Goal: Information Seeking & Learning: Learn about a topic

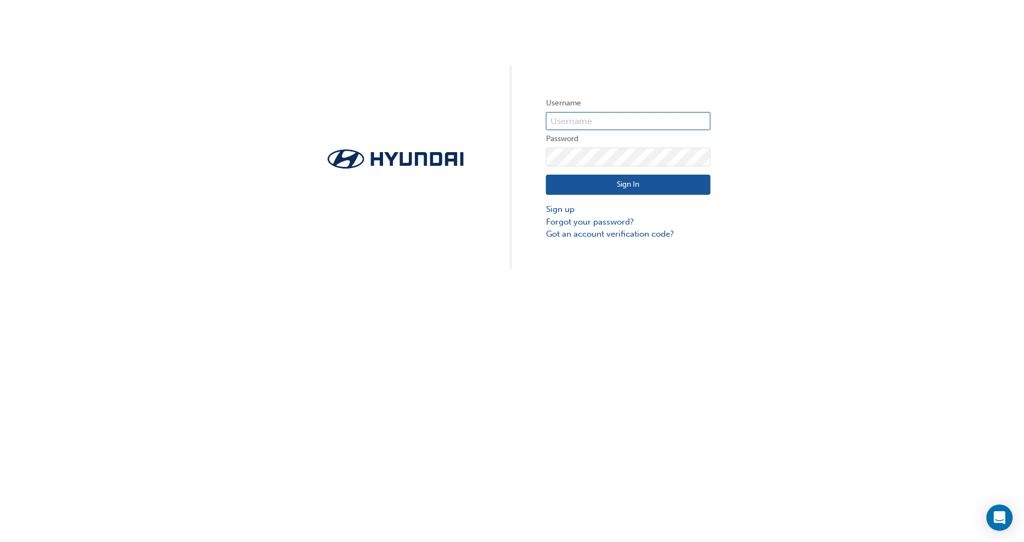
click at [577, 122] on input "text" at bounding box center [628, 121] width 165 height 19
type input "32621"
click button "Sign In" at bounding box center [628, 185] width 165 height 21
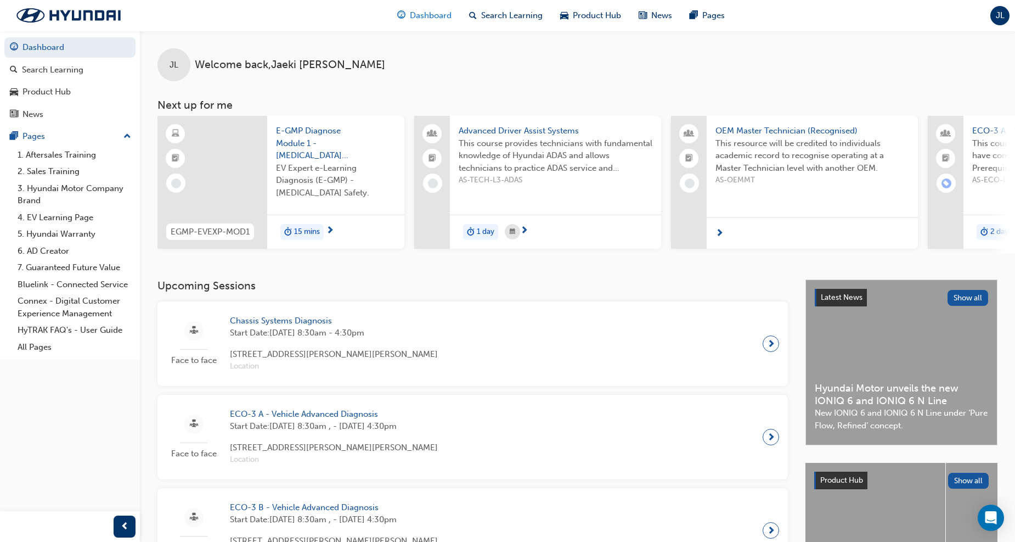
click at [426, 11] on span "Dashboard" at bounding box center [431, 15] width 42 height 13
click at [80, 74] on div "Search Learning" at bounding box center [52, 70] width 61 height 13
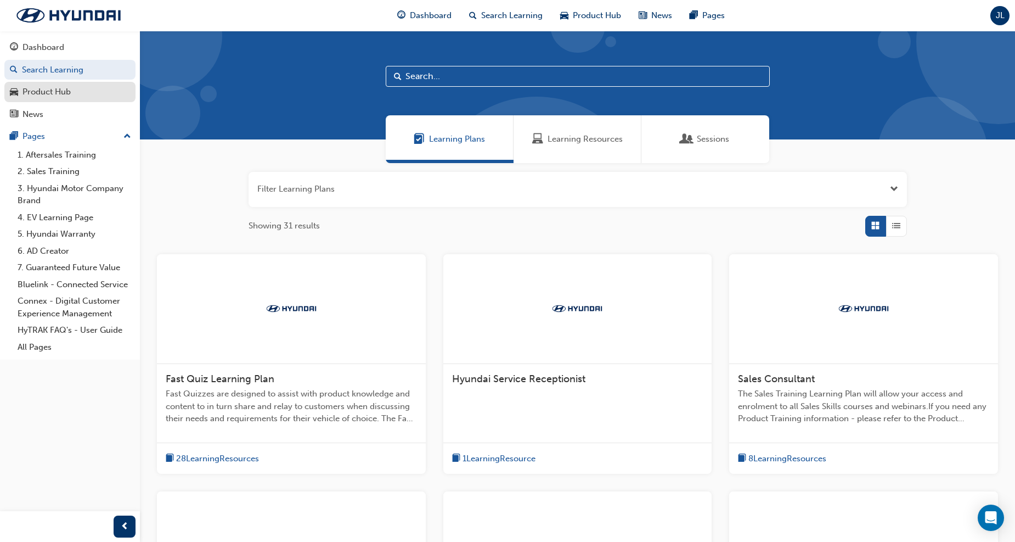
click at [71, 96] on div "Product Hub" at bounding box center [70, 92] width 120 height 14
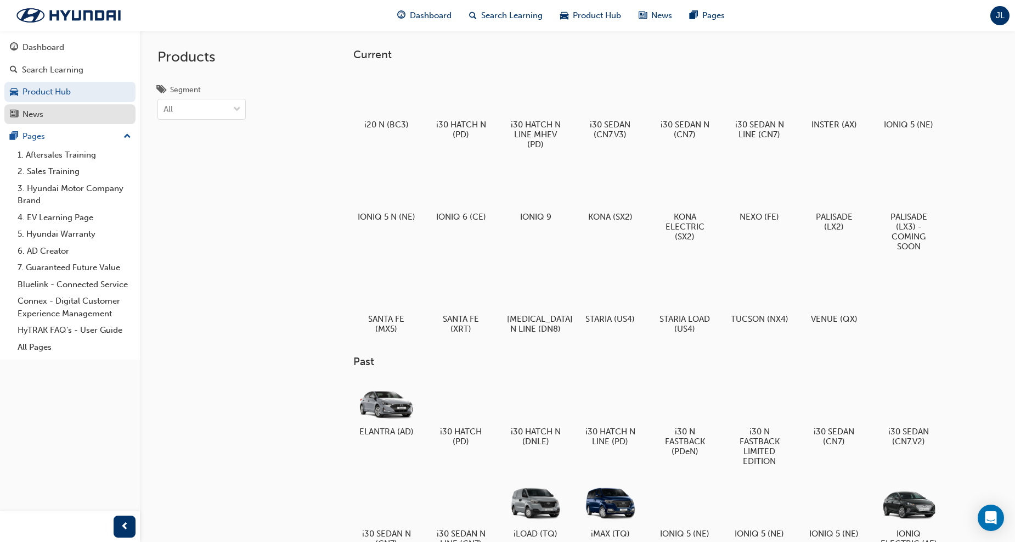
click at [81, 119] on div "News" at bounding box center [70, 115] width 120 height 14
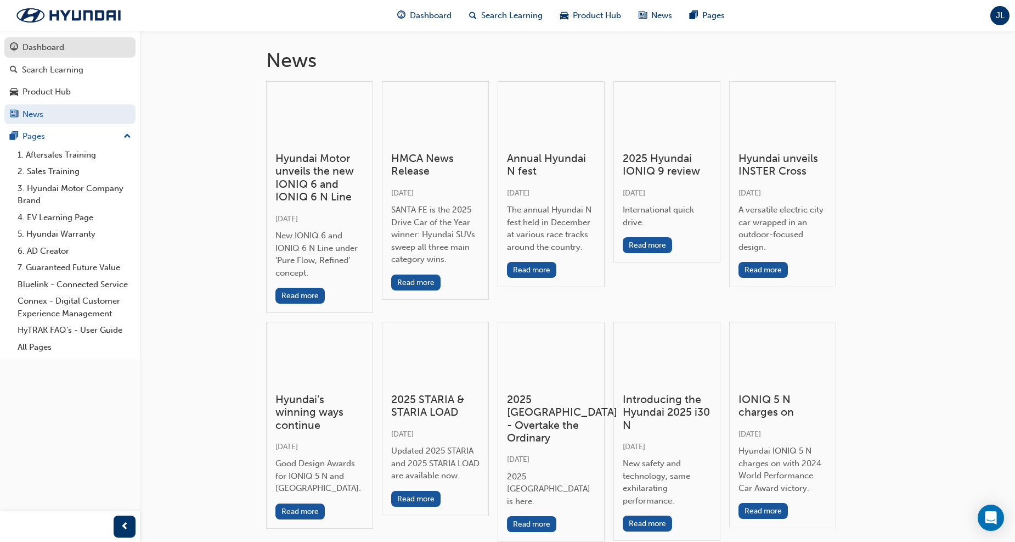
click at [64, 44] on div "Dashboard" at bounding box center [70, 48] width 120 height 14
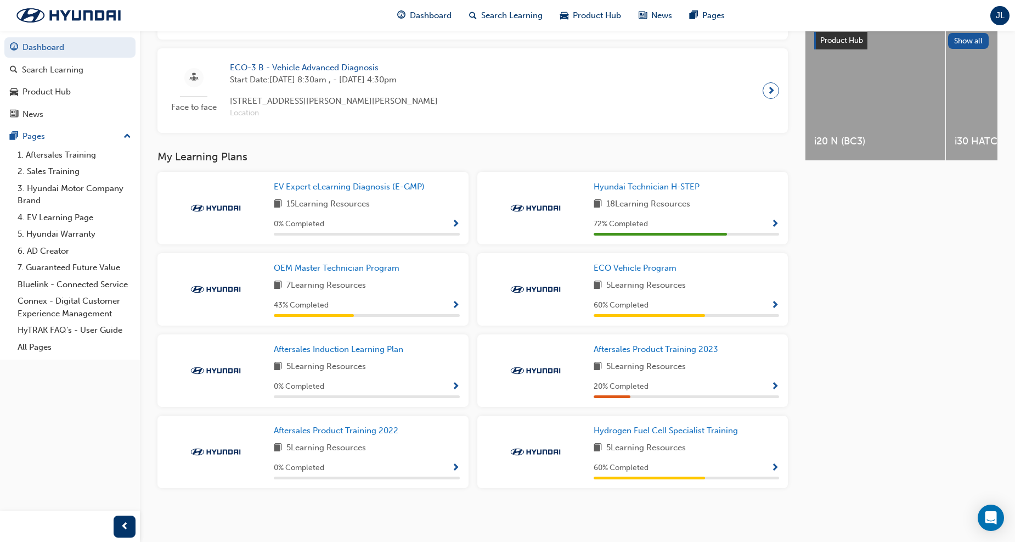
scroll to position [442, 0]
click at [306, 155] on h3 "My Learning Plans" at bounding box center [473, 156] width 631 height 13
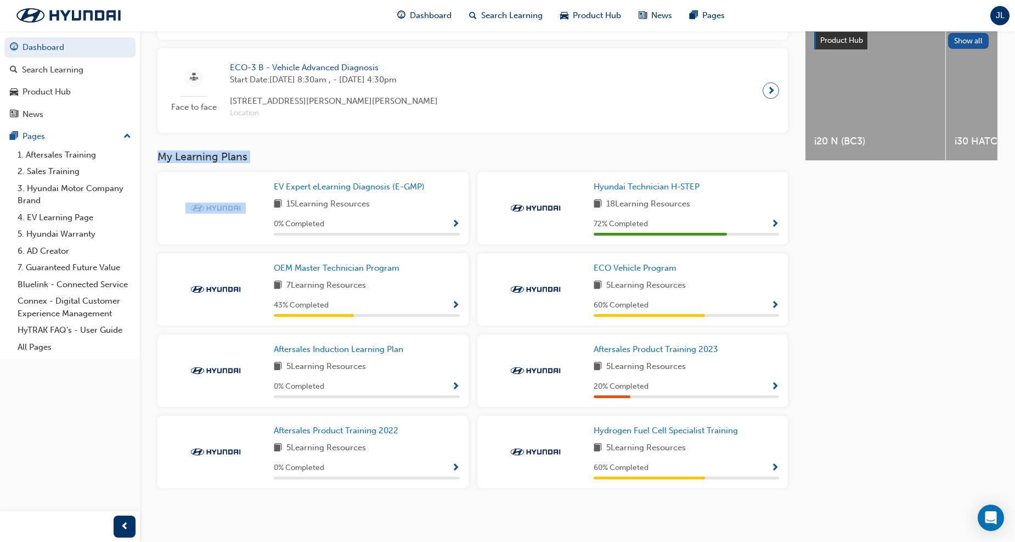
click at [335, 154] on h3 "My Learning Plans" at bounding box center [473, 156] width 631 height 13
click at [668, 267] on span "ECO Vehicle Program" at bounding box center [635, 268] width 83 height 10
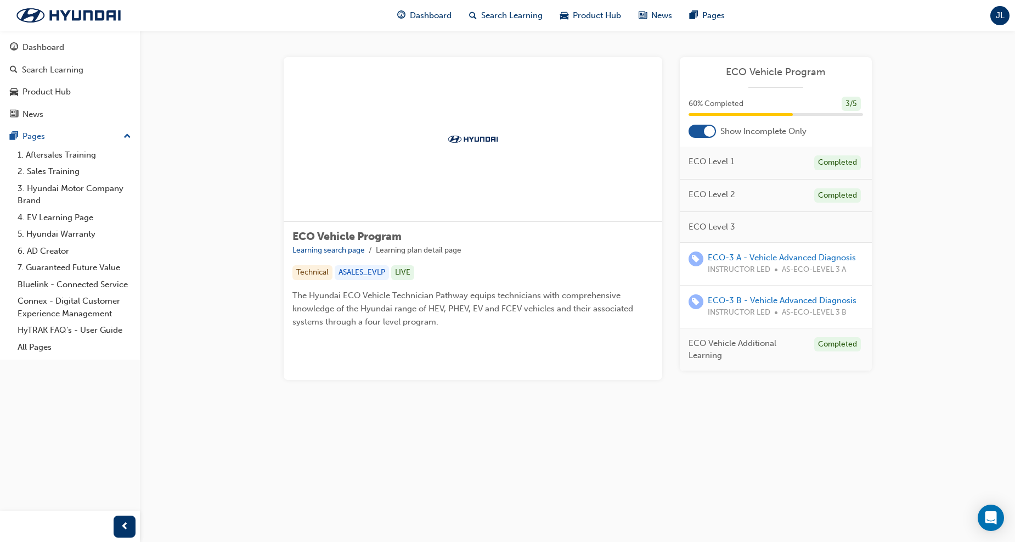
scroll to position [60, 0]
drag, startPoint x: 751, startPoint y: 317, endPoint x: 695, endPoint y: 306, distance: 56.9
click at [695, 337] on span "ECO Vehicle Additional Learning" at bounding box center [747, 349] width 117 height 25
click at [762, 337] on span "ECO Vehicle Additional Learning" at bounding box center [747, 349] width 117 height 25
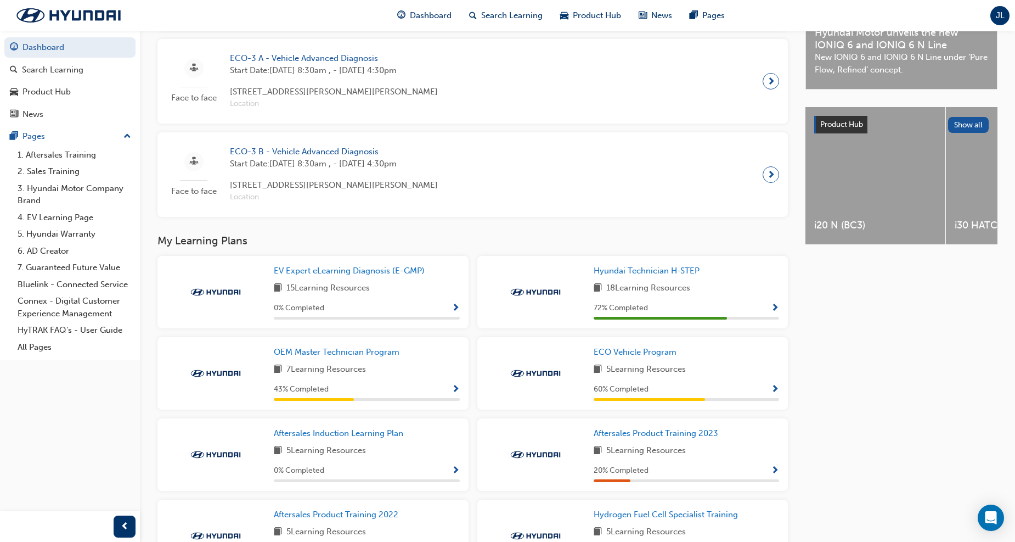
scroll to position [366, 0]
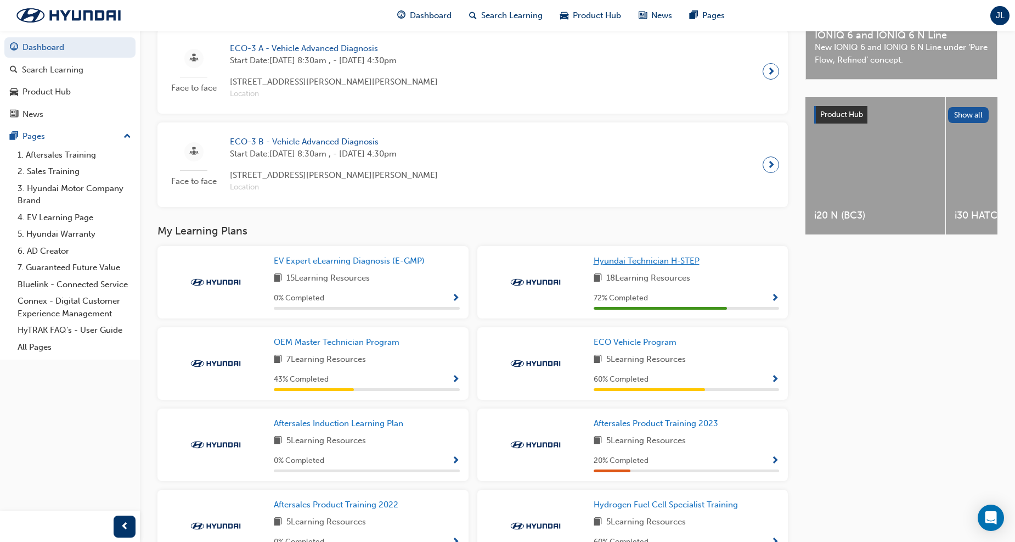
click at [665, 266] on span "Hyundai Technician H-STEP" at bounding box center [647, 261] width 106 height 10
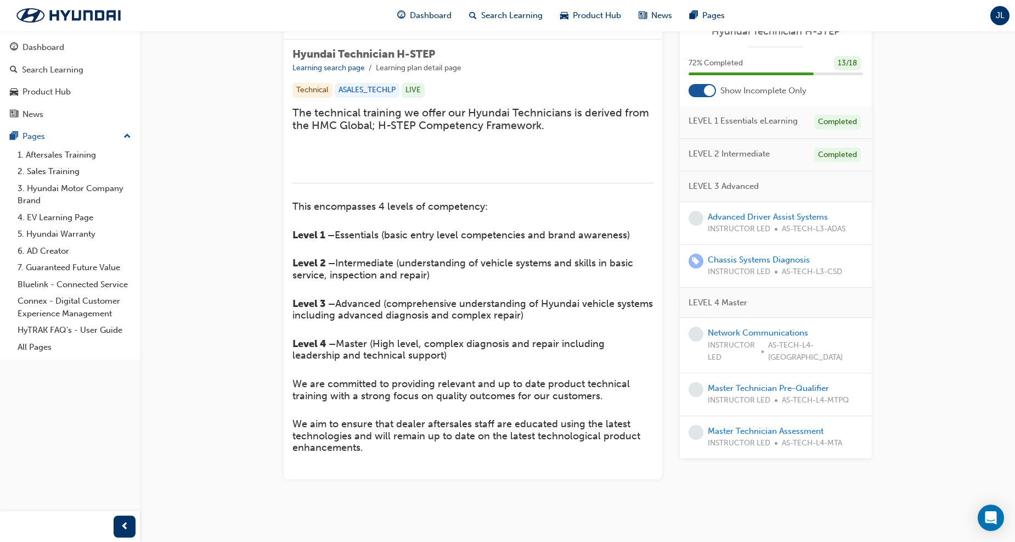
scroll to position [183, 0]
click at [808, 214] on link "Advanced Driver Assist Systems" at bounding box center [768, 217] width 120 height 10
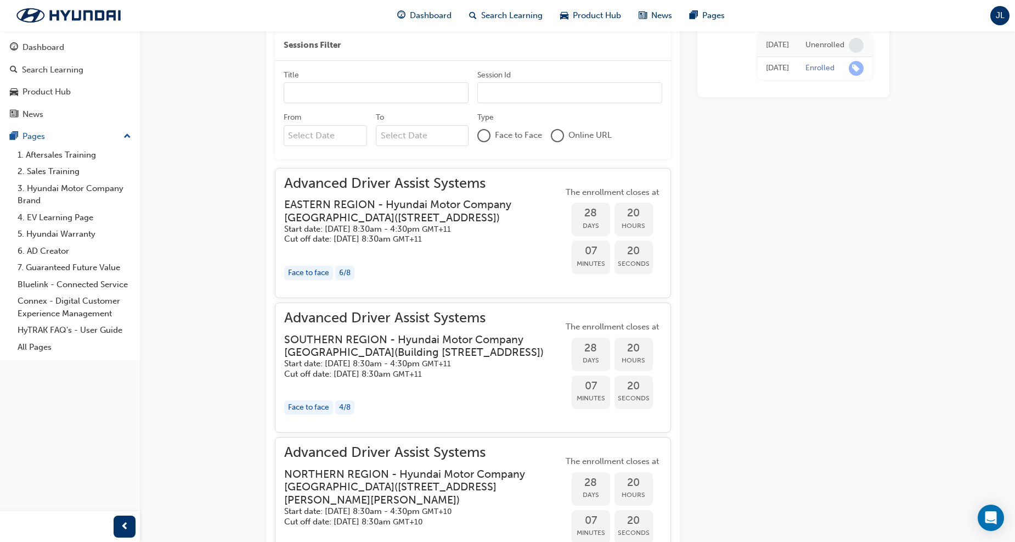
scroll to position [1049, 0]
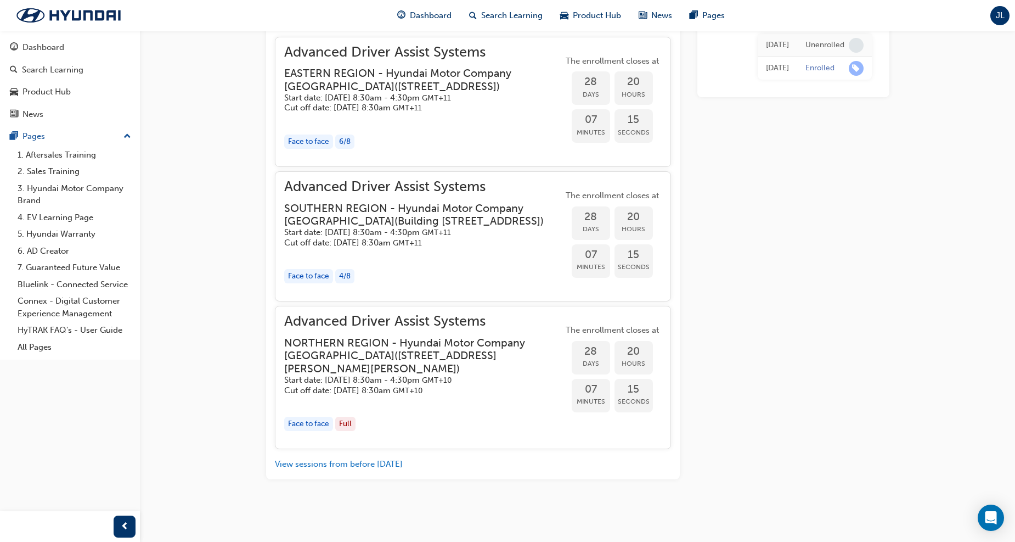
click at [452, 381] on span "GMT+10" at bounding box center [437, 379] width 30 height 9
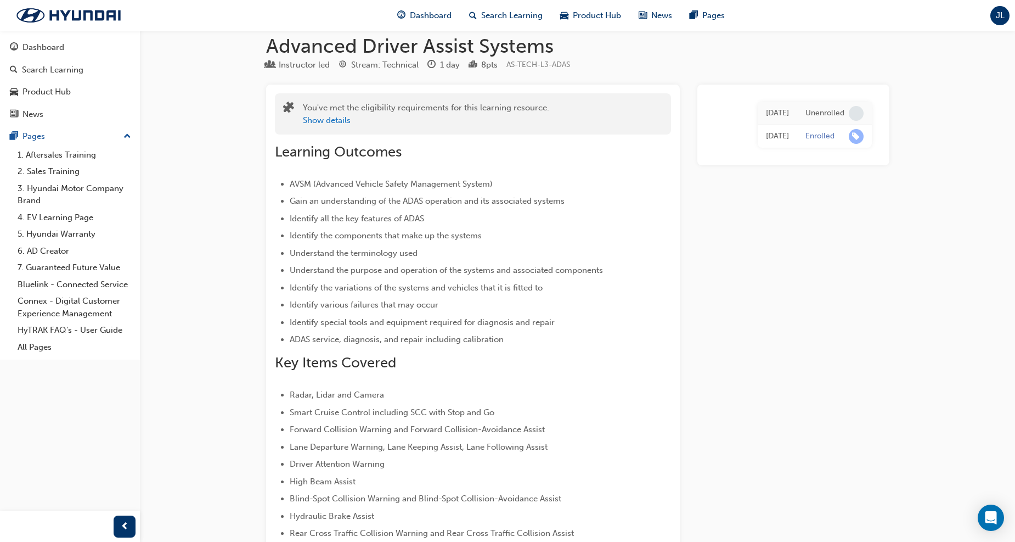
scroll to position [0, 0]
